Goal: Information Seeking & Learning: Learn about a topic

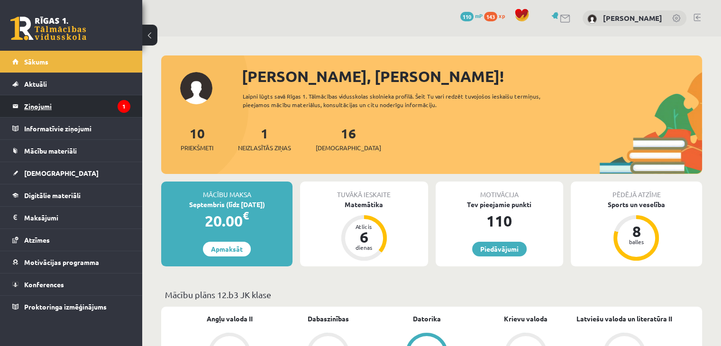
click at [54, 100] on legend "Ziņojumi 1" at bounding box center [77, 106] width 106 height 22
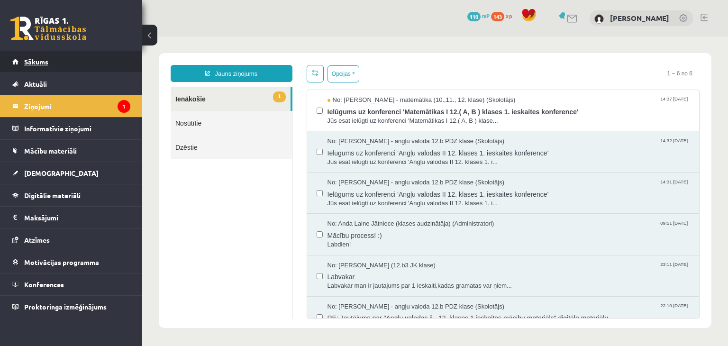
click at [63, 62] on link "Sākums" at bounding box center [71, 62] width 118 height 22
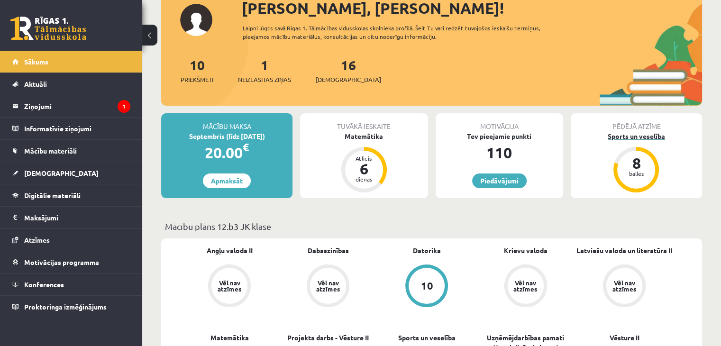
scroll to position [95, 0]
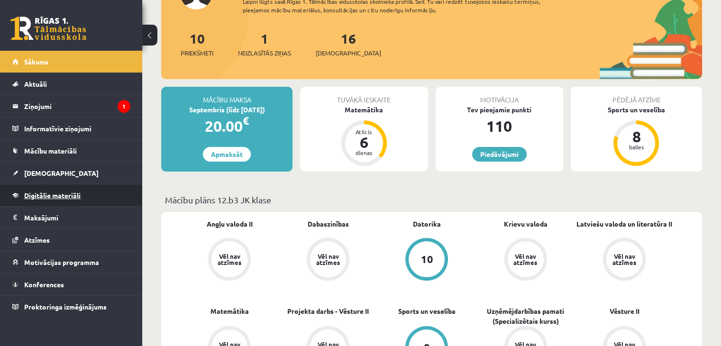
click at [67, 199] on link "Digitālie materiāli" at bounding box center [71, 195] width 118 height 22
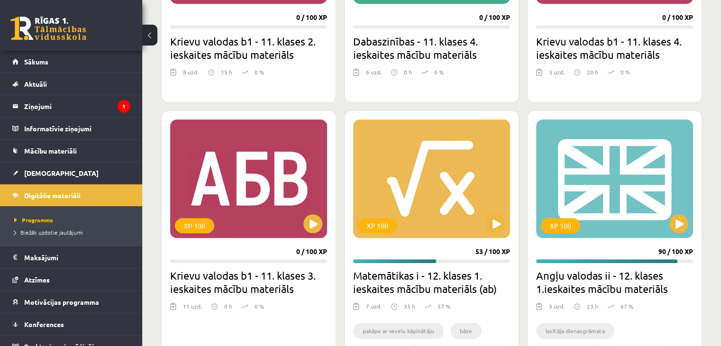
scroll to position [711, 0]
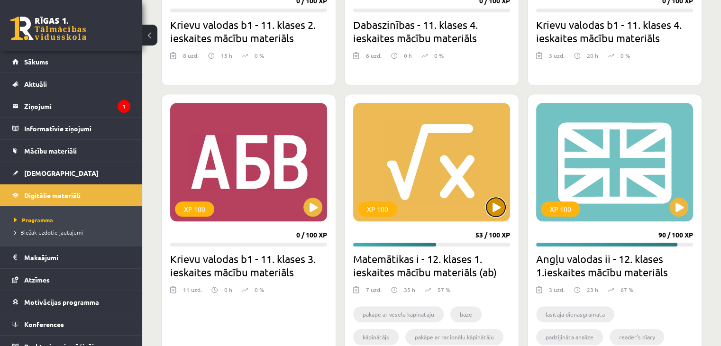
click at [497, 213] on button at bounding box center [495, 207] width 19 height 19
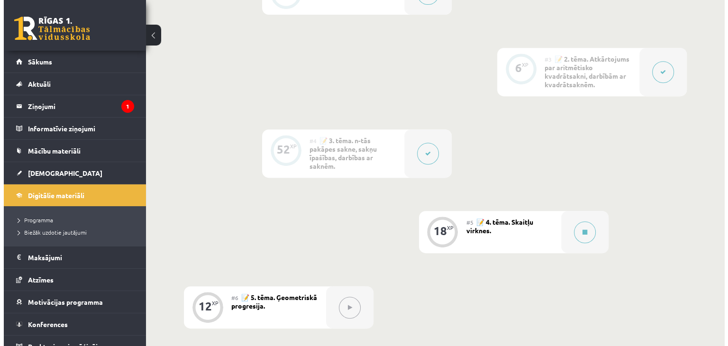
scroll to position [474, 0]
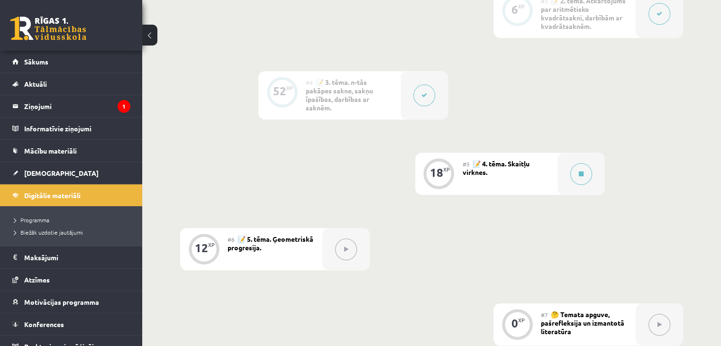
click at [426, 94] on icon at bounding box center [424, 95] width 6 height 6
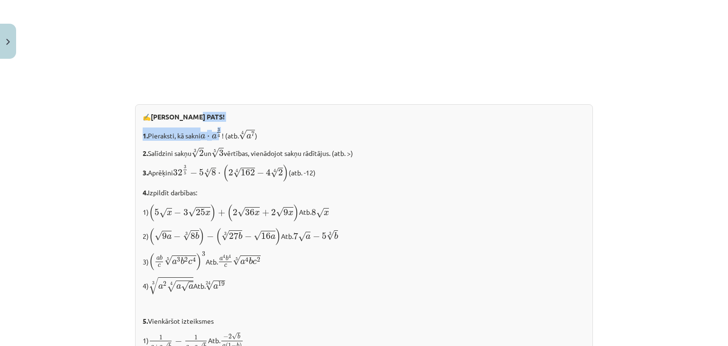
scroll to position [948, 0]
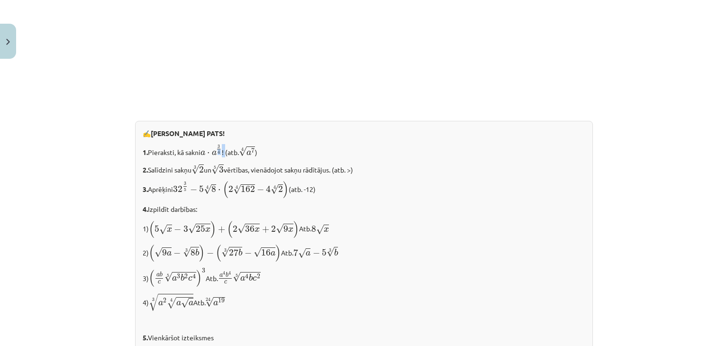
drag, startPoint x: 217, startPoint y: 99, endPoint x: 226, endPoint y: 150, distance: 52.0
click at [226, 150] on p "1. Pieraksti, kā sakni a ⋅ a 3 4 a ⋅ a 3 4 ! (atb. 4 √ a 7 a 7 4 )" at bounding box center [364, 150] width 442 height 13
click at [288, 154] on p "1. Pieraksti, kā sakni a ⋅ a 3 4 a ⋅ a 3 4 ! (atb. 4 √ a 7 a 7 4 )" at bounding box center [364, 150] width 442 height 13
drag, startPoint x: 202, startPoint y: 148, endPoint x: 241, endPoint y: 146, distance: 38.4
click at [218, 147] on span "a ⋅ a 3 4" at bounding box center [210, 149] width 21 height 11
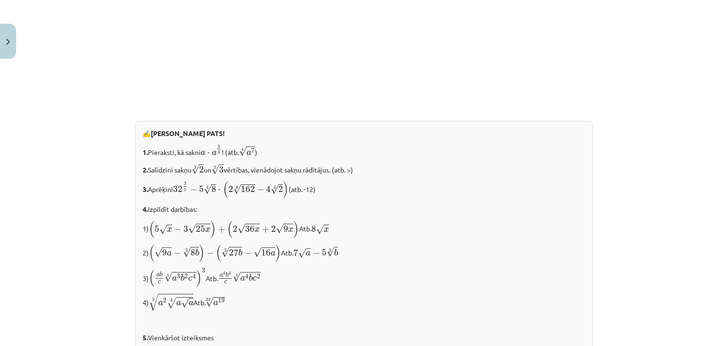
click at [264, 144] on p "1. Pieraksti, kā sakni a ⋅ a 3 4 a ⋅ a 3 4 ! (atb. 4 √ a 7 a 7 4 )" at bounding box center [364, 150] width 442 height 13
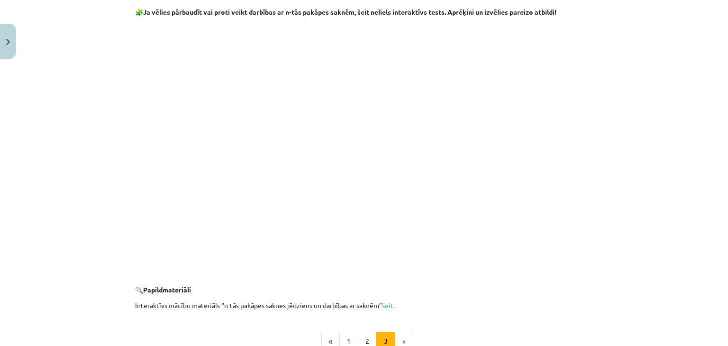
scroll to position [1560, 0]
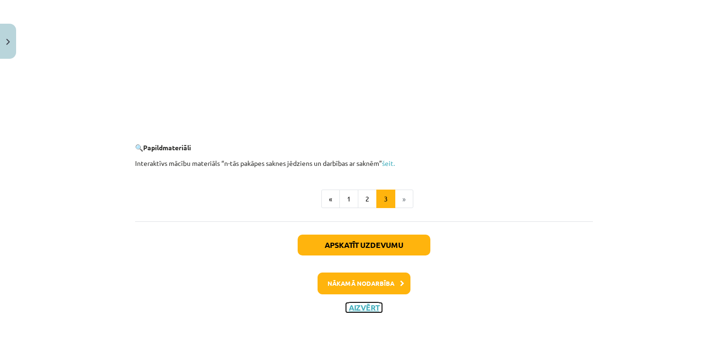
click at [369, 303] on button "Aizvērt" at bounding box center [364, 307] width 36 height 9
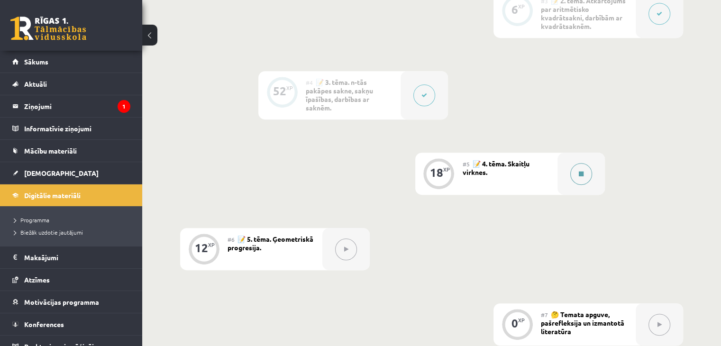
click at [584, 167] on button at bounding box center [581, 174] width 22 height 22
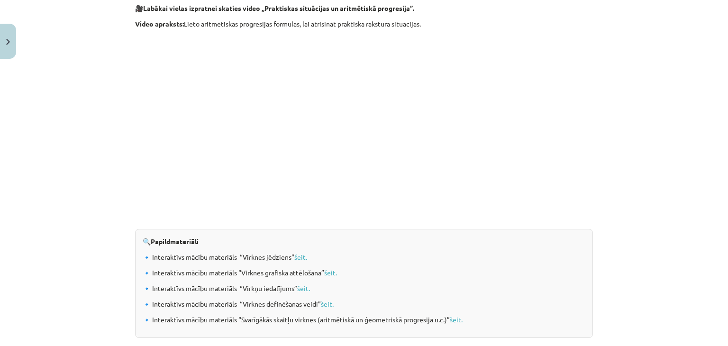
scroll to position [982, 0]
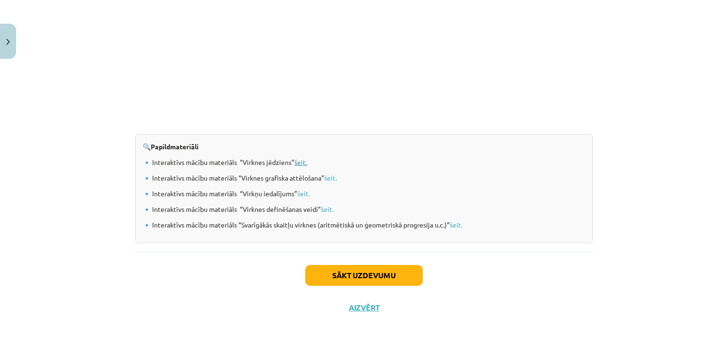
click at [298, 158] on link "šeit." at bounding box center [300, 162] width 13 height 9
click at [345, 277] on button "Sākt uzdevumu" at bounding box center [363, 275] width 117 height 21
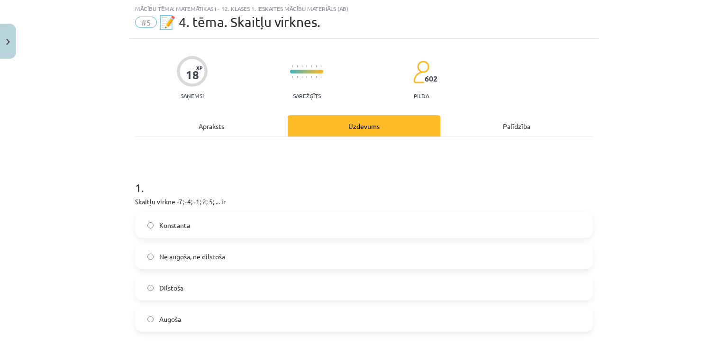
scroll to position [24, 0]
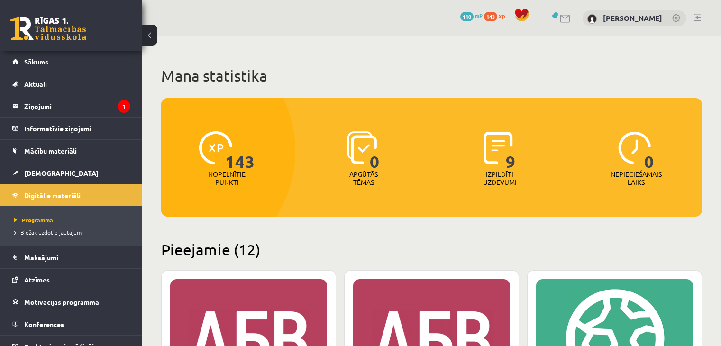
scroll to position [711, 0]
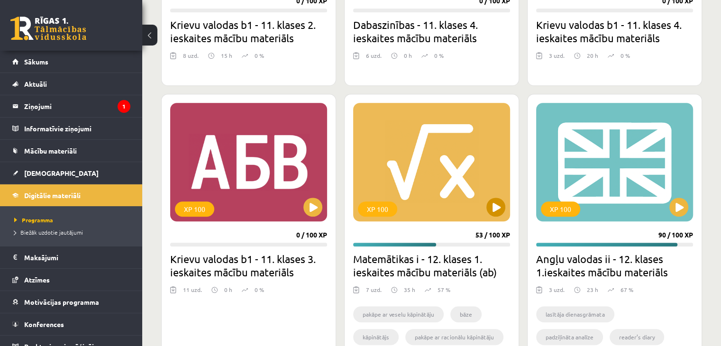
click at [487, 214] on div "XP 100" at bounding box center [431, 162] width 157 height 118
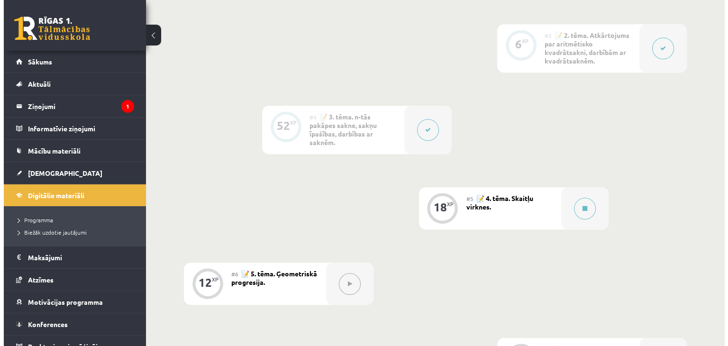
scroll to position [521, 0]
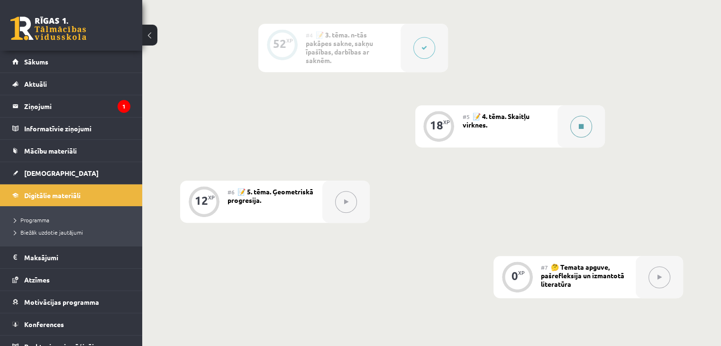
click at [586, 126] on button at bounding box center [581, 127] width 22 height 22
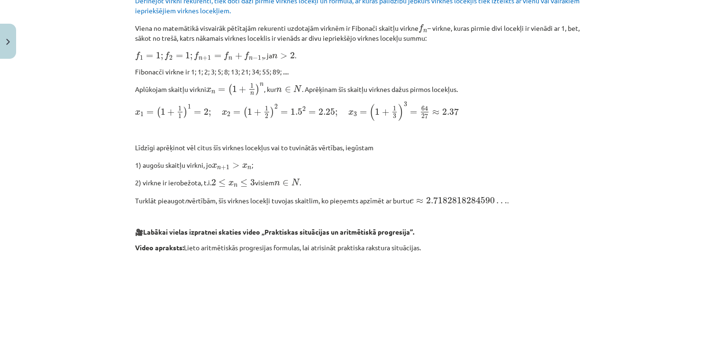
scroll to position [711, 0]
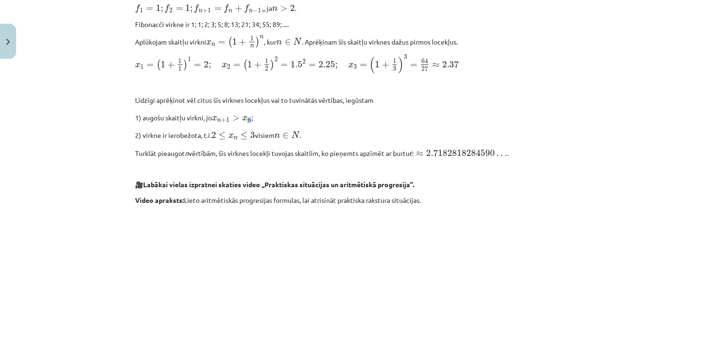
drag, startPoint x: 249, startPoint y: 117, endPoint x: 260, endPoint y: 112, distance: 12.5
click at [253, 114] on p "1) augošu skaitļu virkni, jo x n + 1 > x n x n + 1 > x n ;" at bounding box center [364, 117] width 458 height 12
click at [265, 112] on p "1) augošu skaitļu virkni, jo x n + 1 > x n x n + 1 > x n ;" at bounding box center [364, 117] width 458 height 12
click at [255, 114] on p "1) augošu skaitļu virkni, jo x n + 1 > x n x n + 1 > x n ;" at bounding box center [364, 117] width 458 height 12
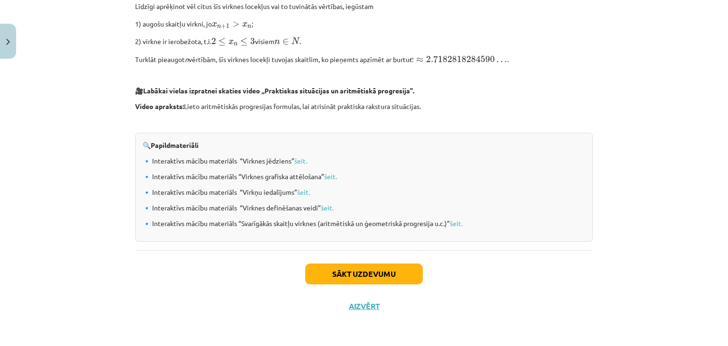
scroll to position [739, 0]
